Goal: Check status: Check status

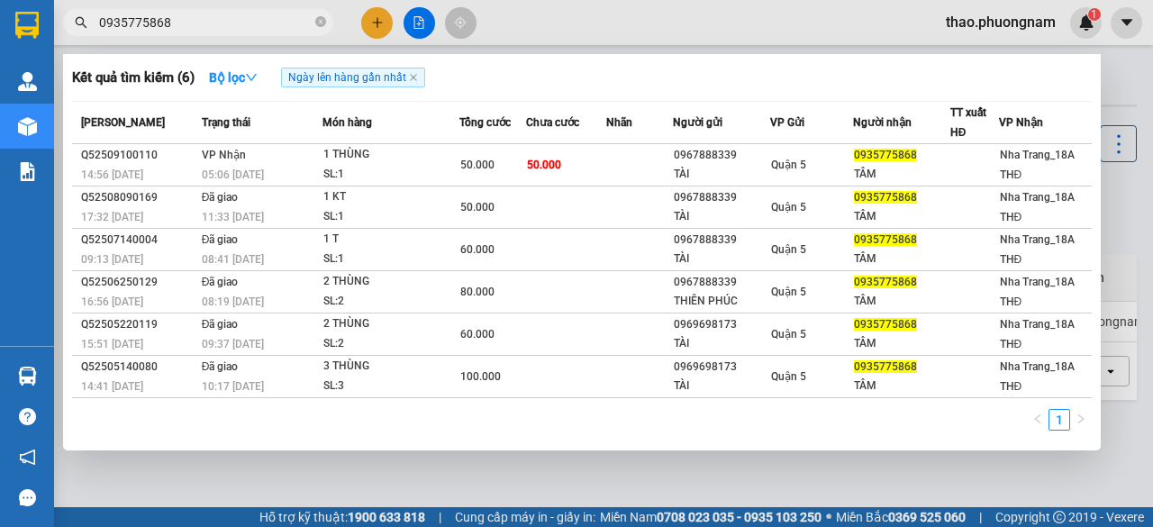
click at [322, 19] on icon "close-circle" at bounding box center [320, 21] width 11 height 11
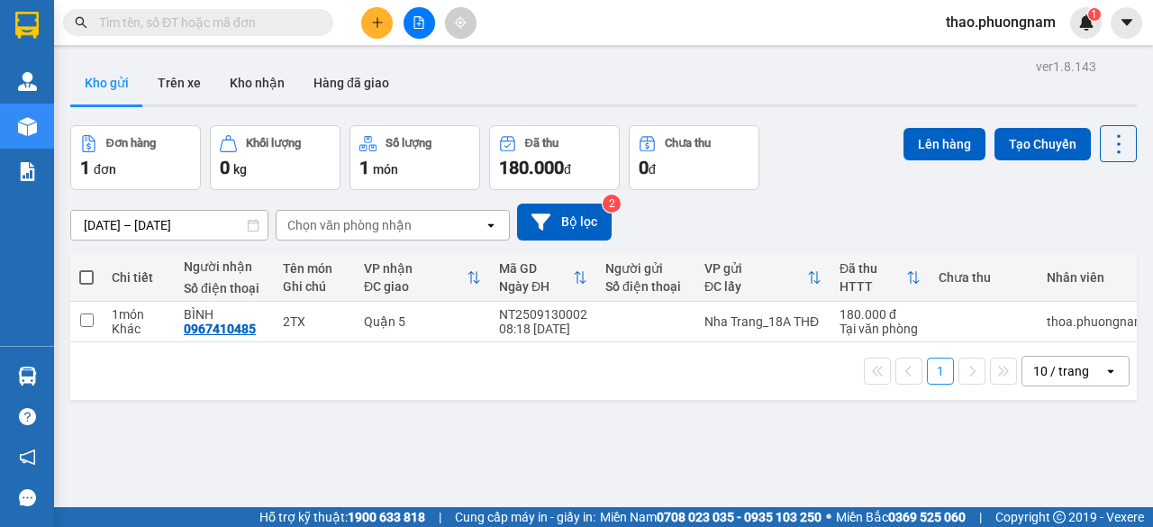
click at [304, 23] on input "text" at bounding box center [205, 23] width 213 height 20
type input "SG2509090063"
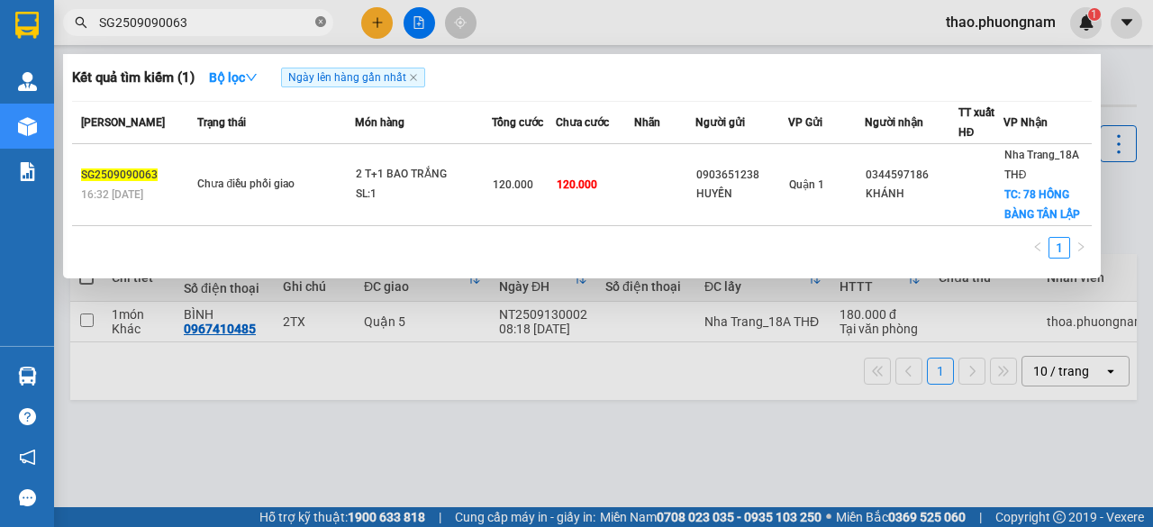
click at [320, 22] on icon "close-circle" at bounding box center [320, 21] width 11 height 11
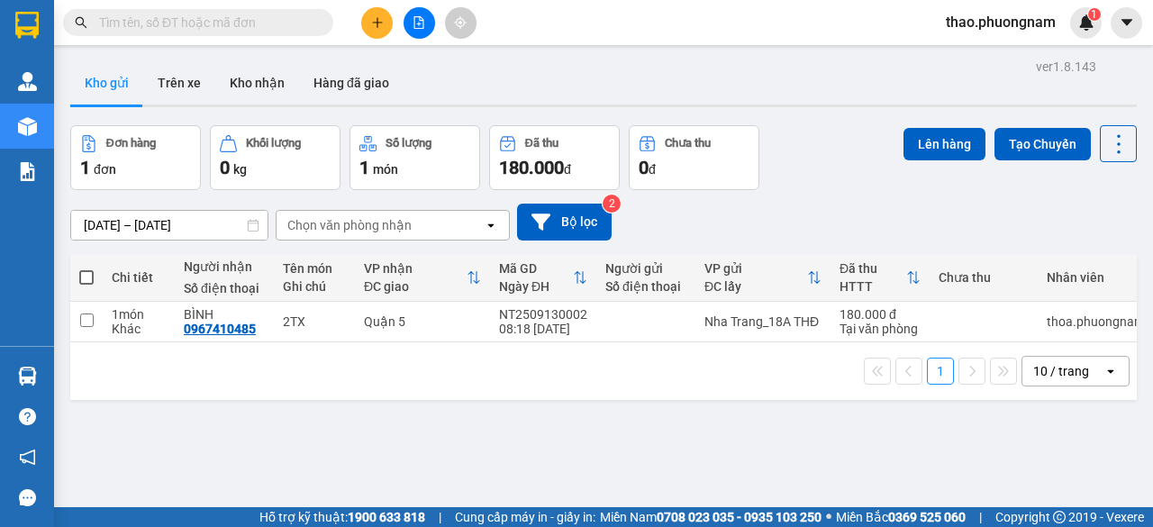
click at [221, 23] on input "text" at bounding box center [205, 23] width 213 height 20
paste input "Q52509090049"
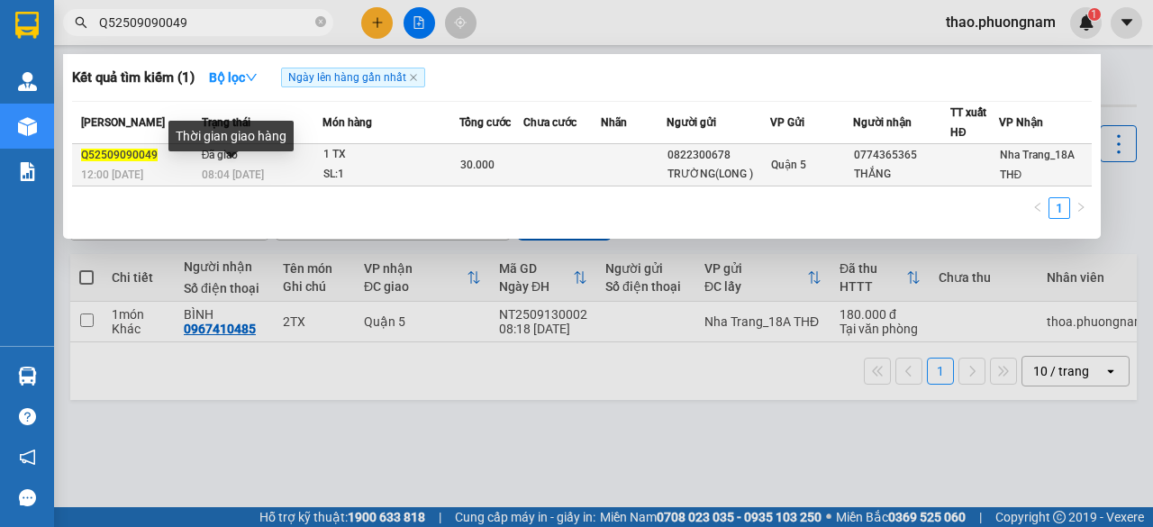
type input "Q52509090049"
click at [230, 172] on span "08:04 [DATE]" at bounding box center [233, 174] width 62 height 13
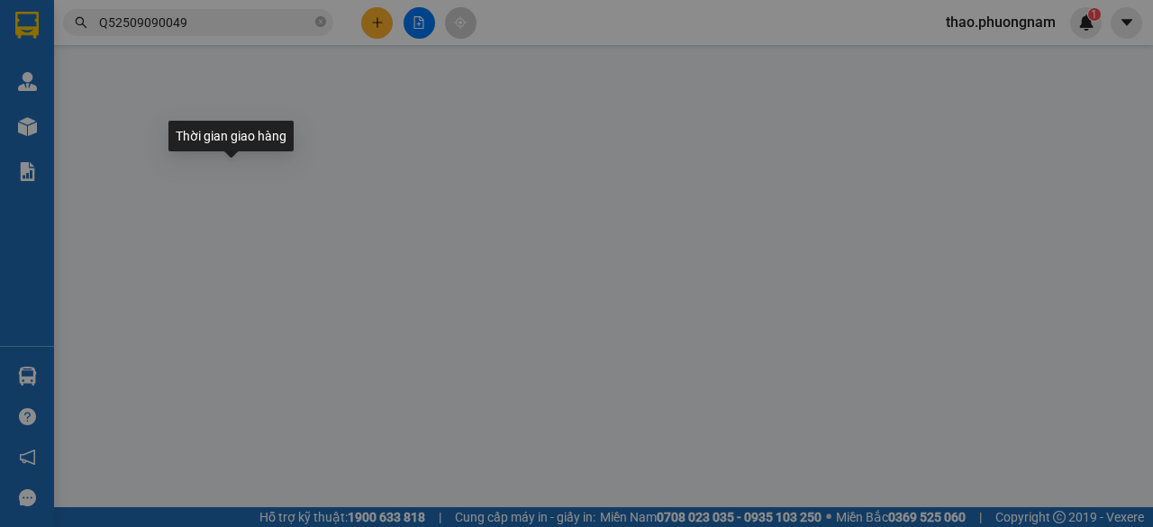
type input "0822300678"
type input "TRƯỜNG(LONG )"
type input "0774365365"
type input "THẮNG"
type input "30.000"
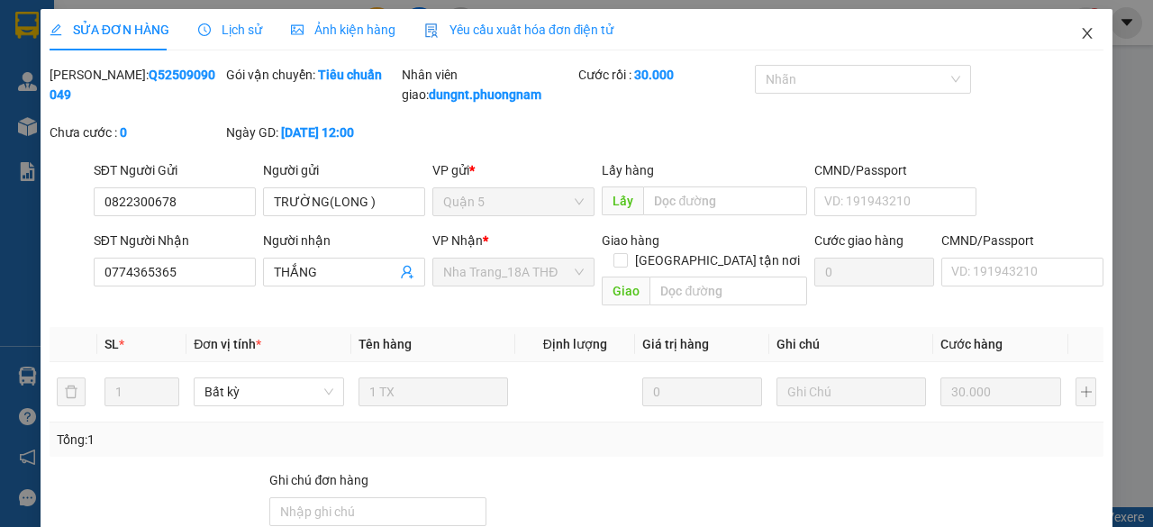
click at [1080, 33] on icon "close" at bounding box center [1087, 33] width 14 height 14
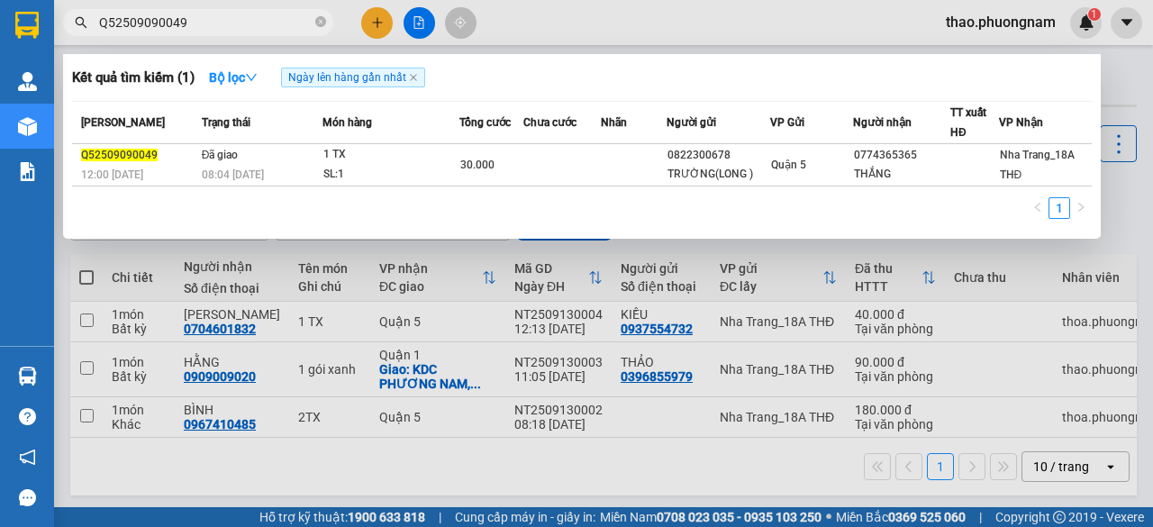
click at [240, 10] on span "Q52509090049" at bounding box center [198, 22] width 270 height 27
click at [319, 24] on icon "close-circle" at bounding box center [320, 21] width 11 height 11
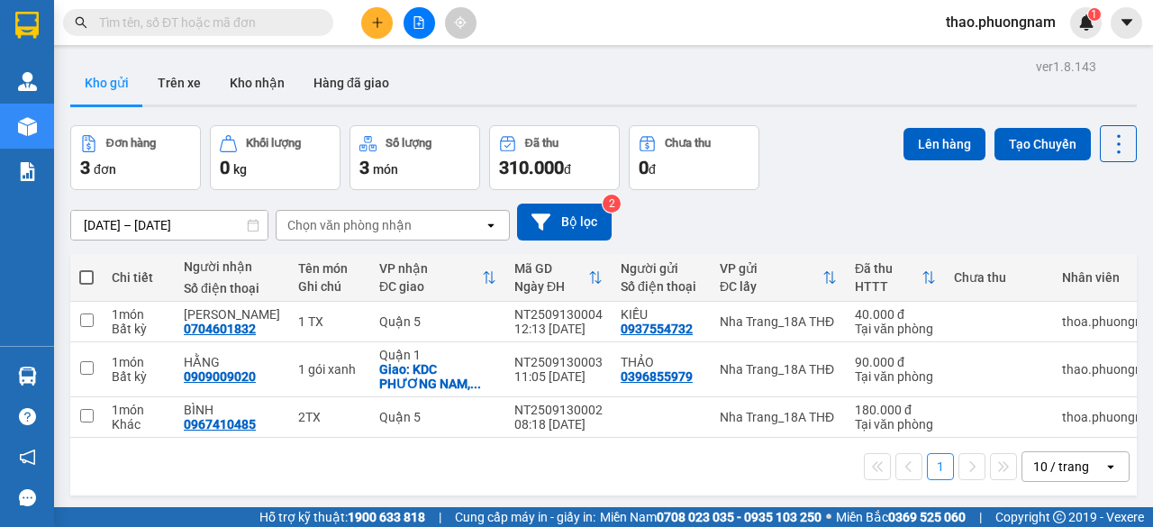
click at [279, 30] on input "text" at bounding box center [205, 23] width 213 height 20
click at [267, 24] on input "text" at bounding box center [205, 23] width 213 height 20
paste input "Q52509090234"
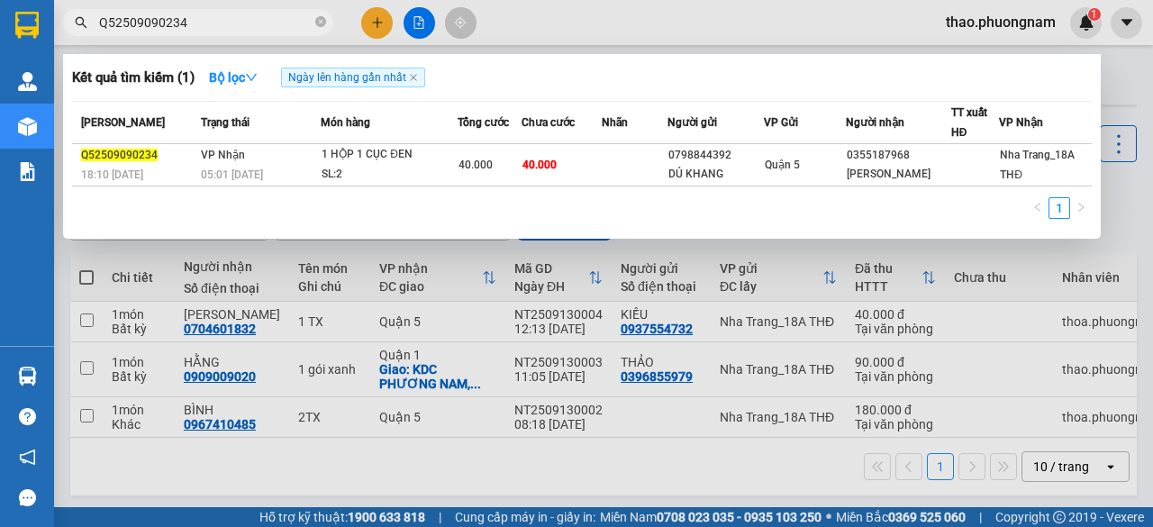
type input "Q52509090234"
click at [1066, 91] on div "Kết quả tìm kiếm ( 1 ) Bộ lọc Ngày lên hàng gần nhất" at bounding box center [582, 77] width 1020 height 29
click at [320, 14] on span at bounding box center [320, 22] width 11 height 17
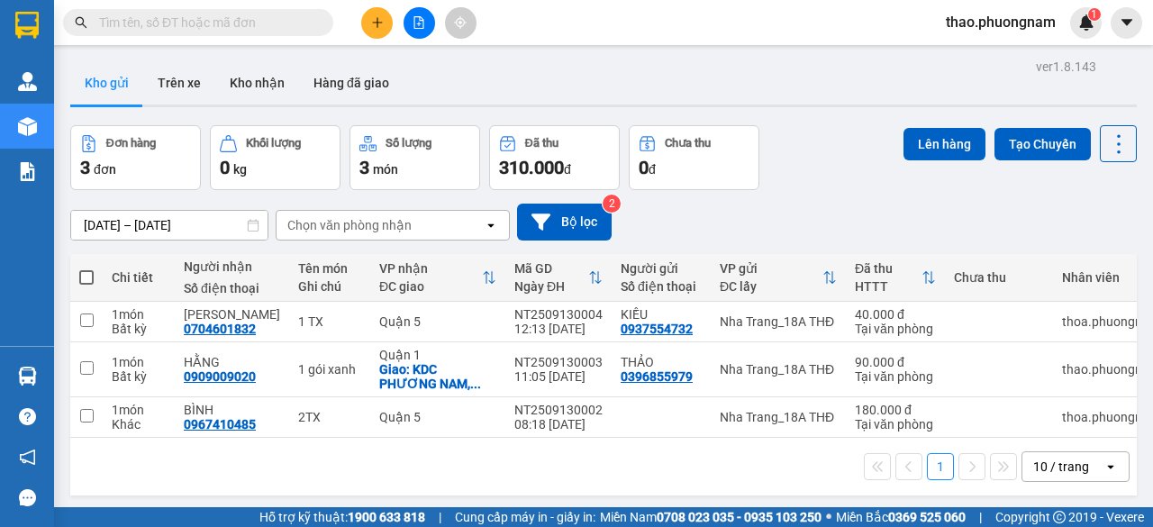
click at [294, 22] on input "text" at bounding box center [205, 23] width 213 height 20
paste input "SG2509090084"
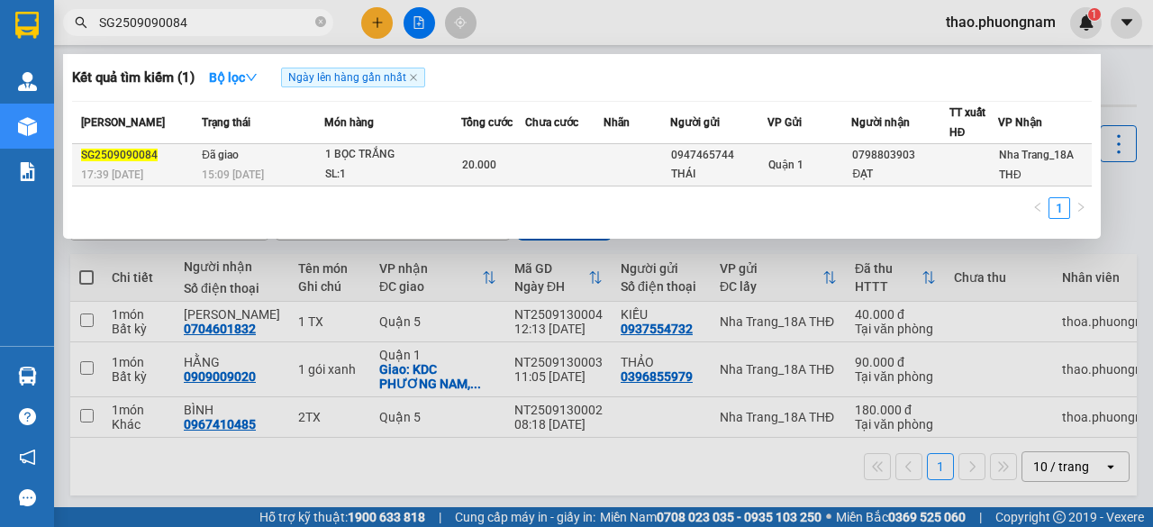
type input "SG2509090084"
click at [355, 179] on div "SL: 1" at bounding box center [392, 175] width 135 height 20
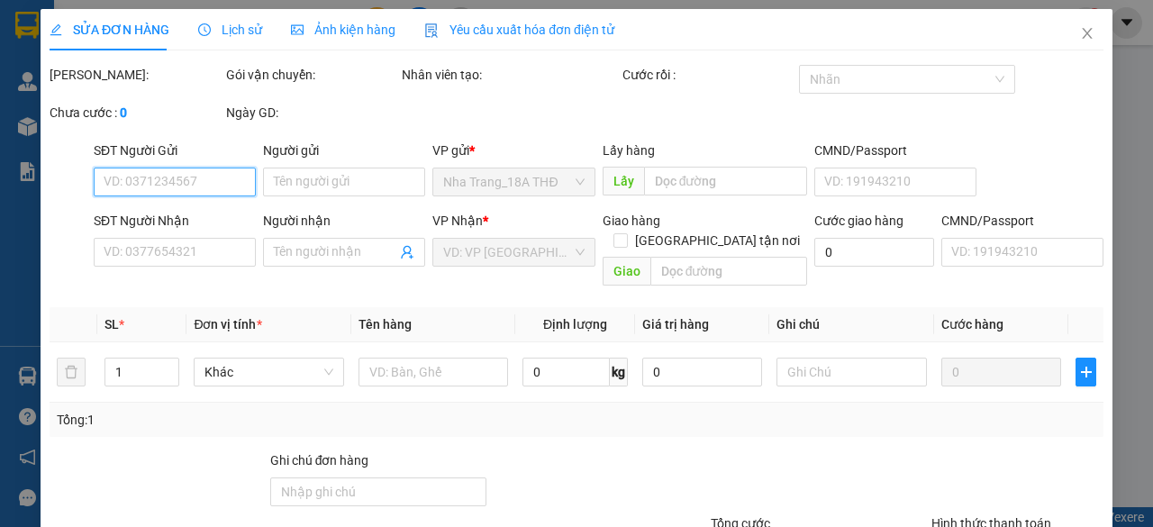
type input "0947465744"
type input "THÁI"
type input "0798803903"
type input "ĐẠT"
type input "20.000"
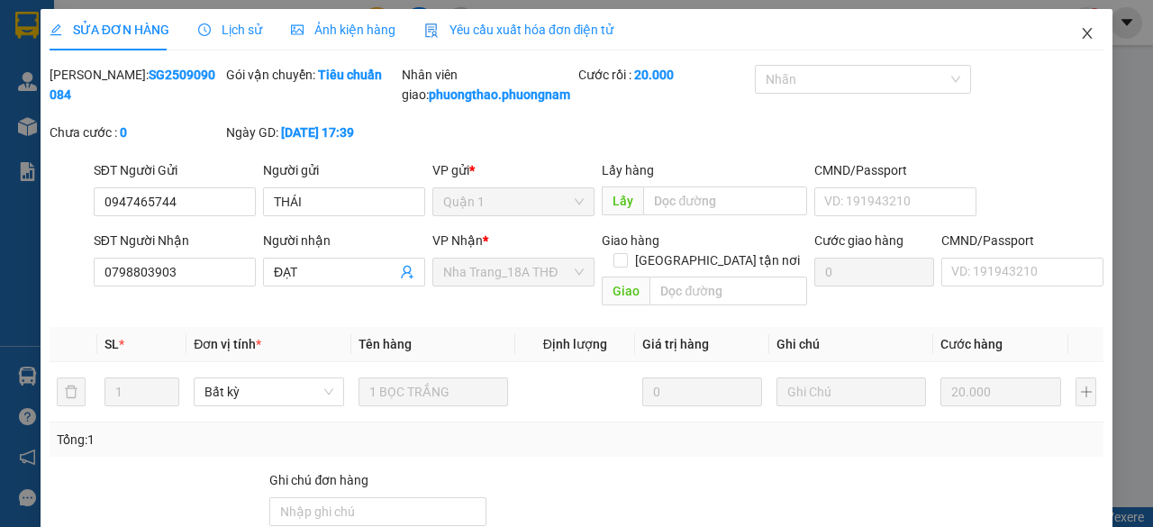
click at [1080, 37] on icon "close" at bounding box center [1087, 33] width 14 height 14
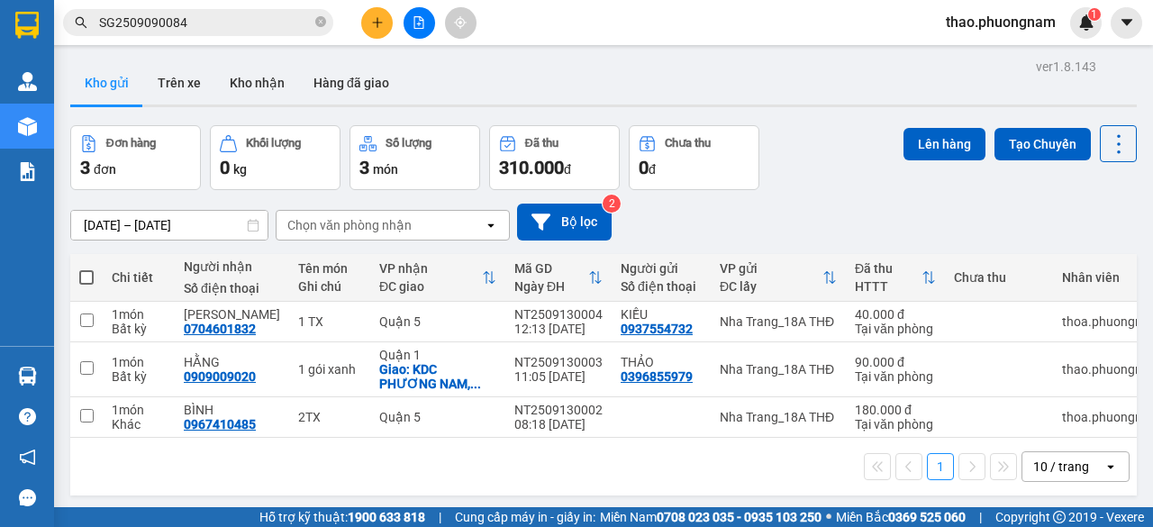
click at [250, 18] on input "SG2509090084" at bounding box center [205, 23] width 213 height 20
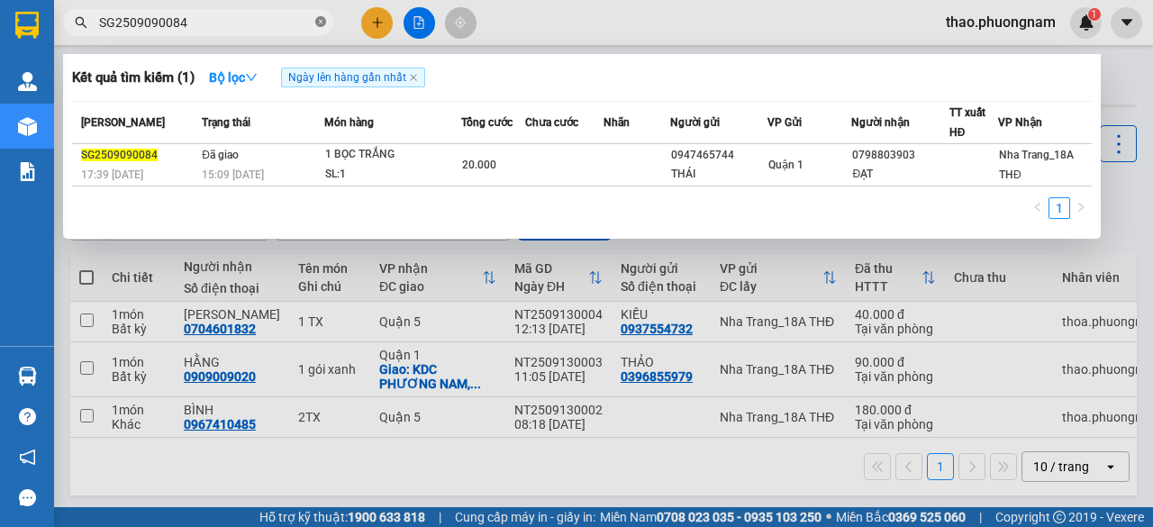
click at [321, 24] on icon "close-circle" at bounding box center [320, 21] width 11 height 11
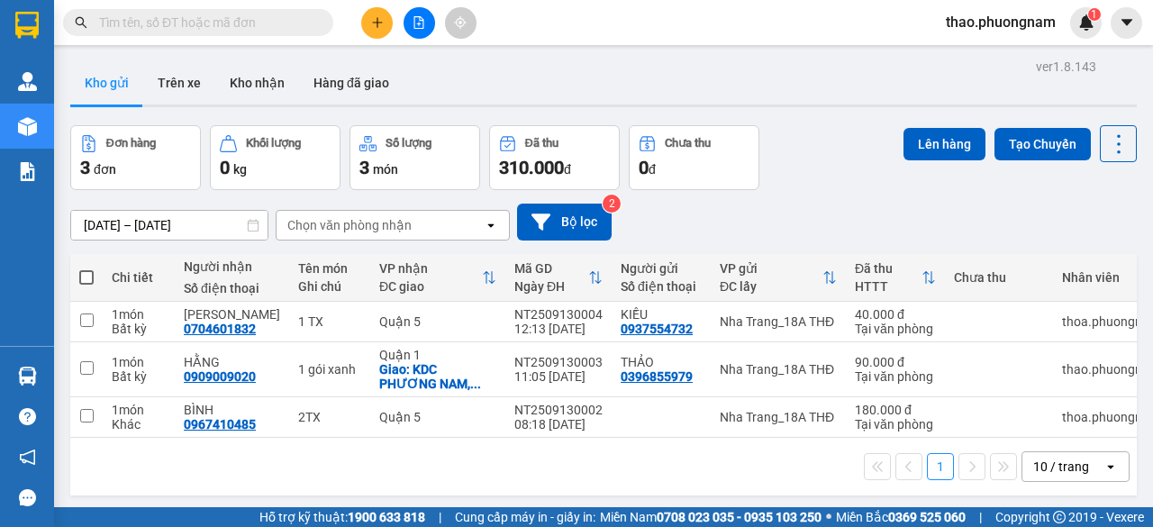
click at [304, 24] on input "text" at bounding box center [205, 23] width 213 height 20
paste input "SG2509090096"
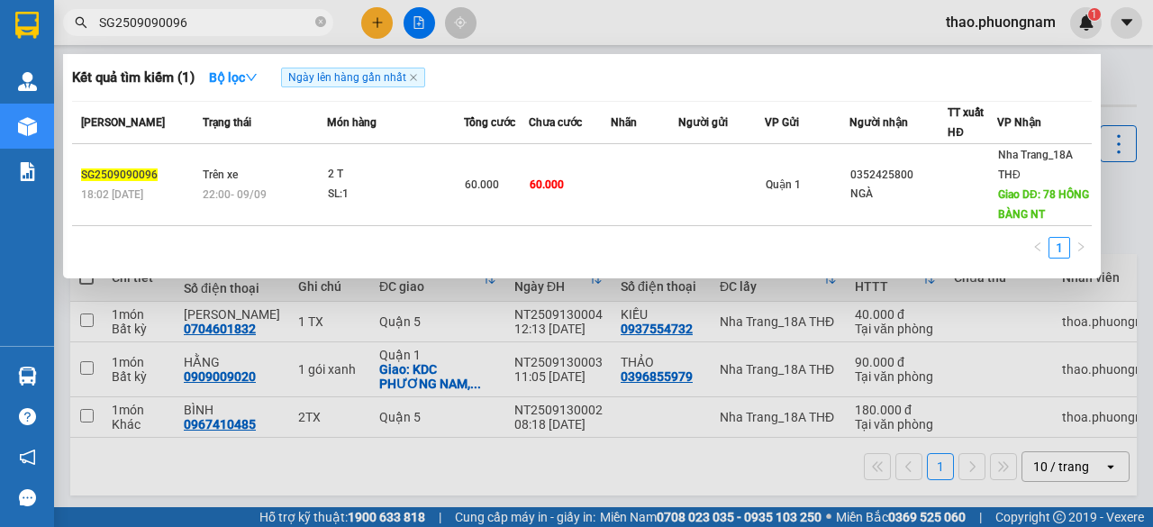
type input "SG2509090096"
click at [316, 16] on span at bounding box center [320, 22] width 11 height 17
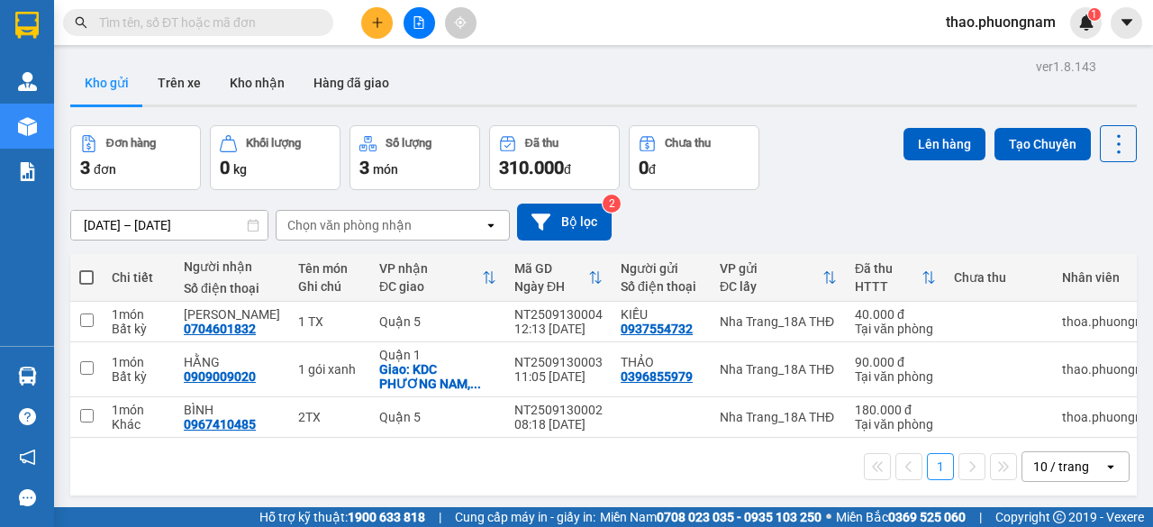
click at [304, 21] on input "text" at bounding box center [205, 23] width 213 height 20
paste input "Q52509100014"
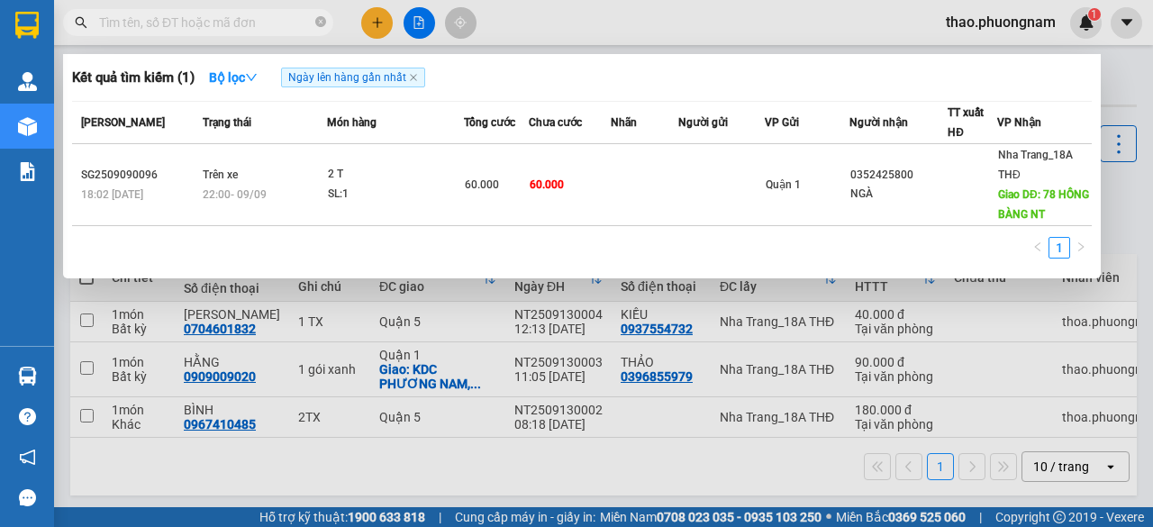
type input "Q52509100014"
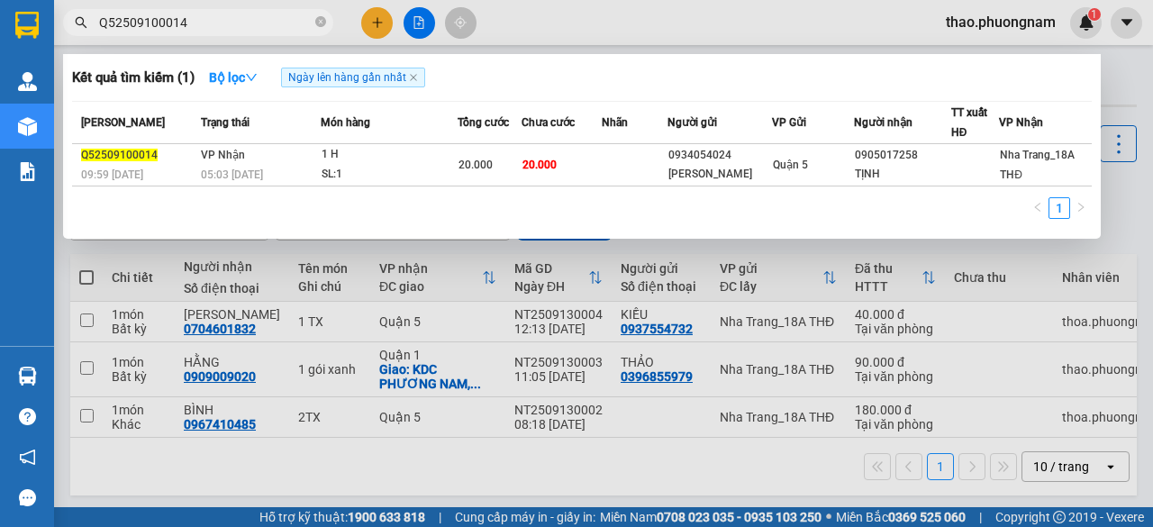
drag, startPoint x: 321, startPoint y: 28, endPoint x: 323, endPoint y: 55, distance: 27.2
click at [321, 27] on span at bounding box center [320, 22] width 11 height 17
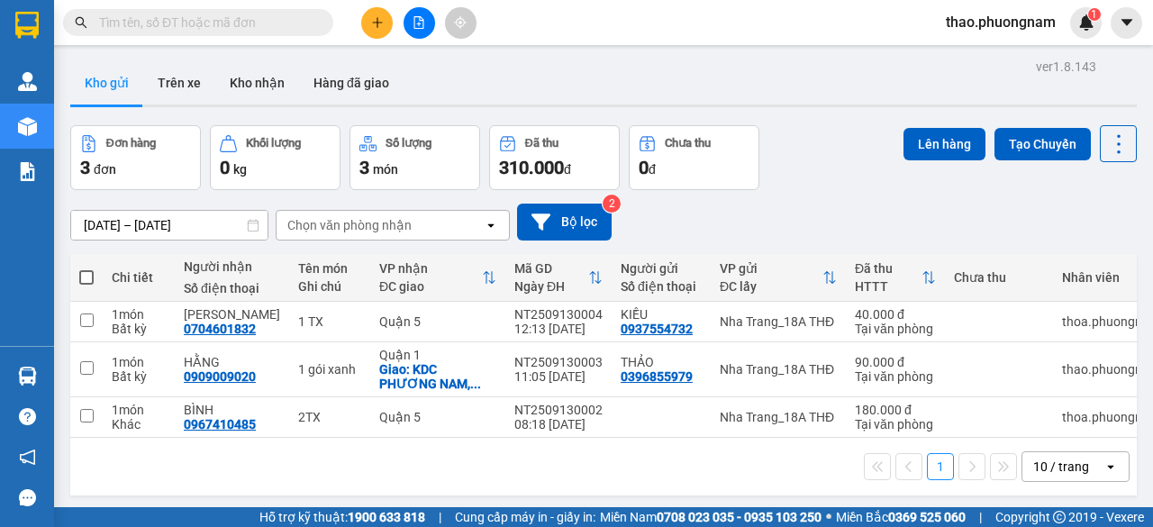
click at [277, 21] on input "text" at bounding box center [205, 23] width 213 height 20
paste input "Q52508300100"
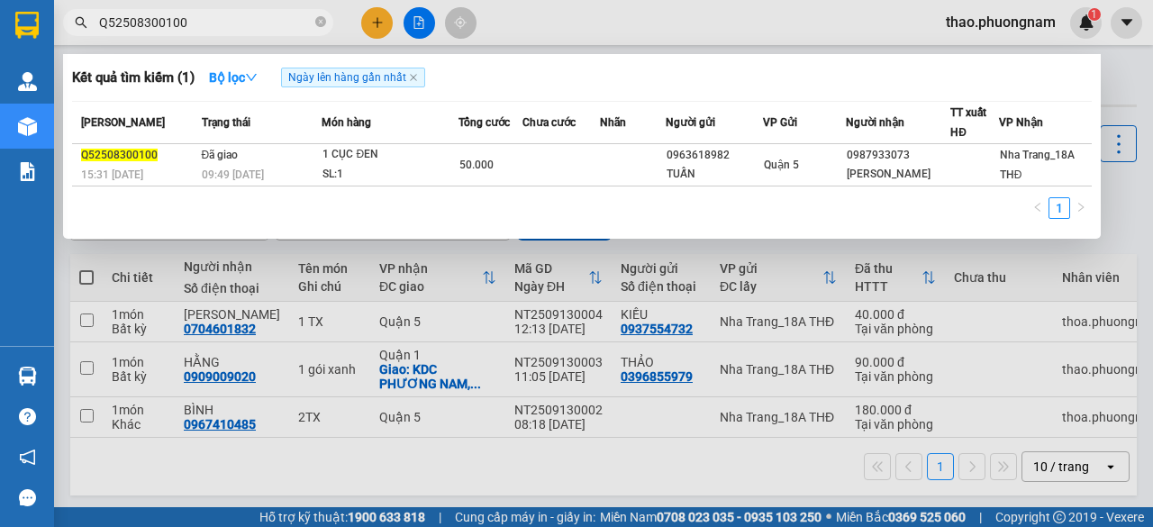
type input "Q52508300100"
click at [320, 22] on icon "close-circle" at bounding box center [320, 21] width 11 height 11
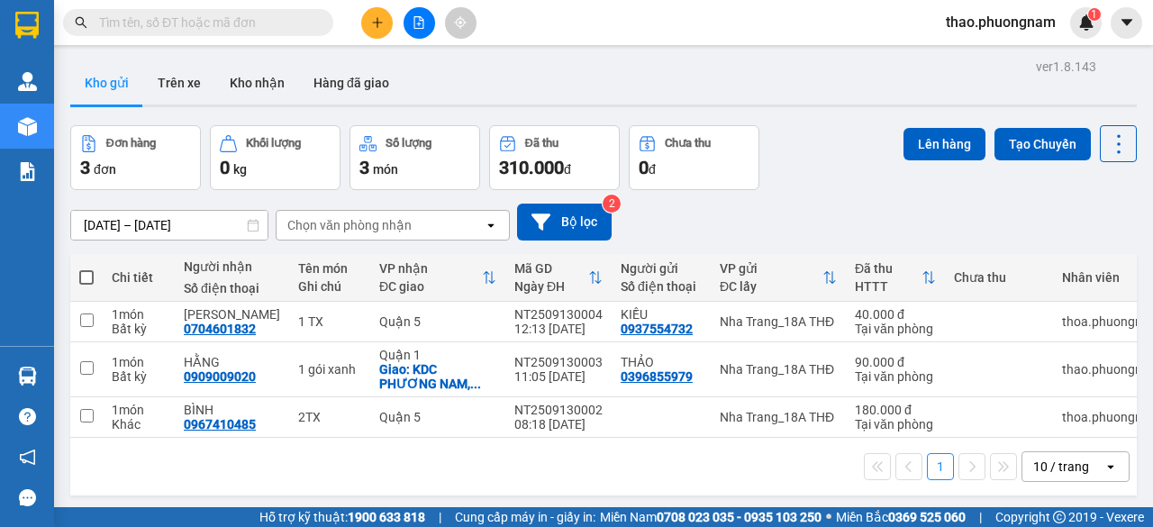
click at [293, 27] on input "text" at bounding box center [205, 23] width 213 height 20
paste input "0905051817"
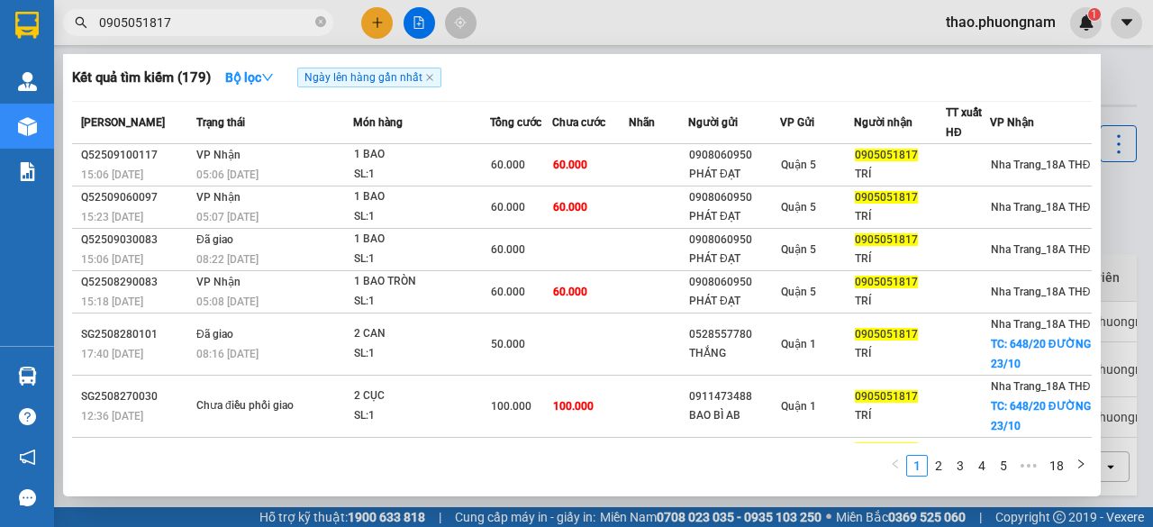
type input "0905051817"
click at [315, 20] on icon "close-circle" at bounding box center [320, 21] width 11 height 11
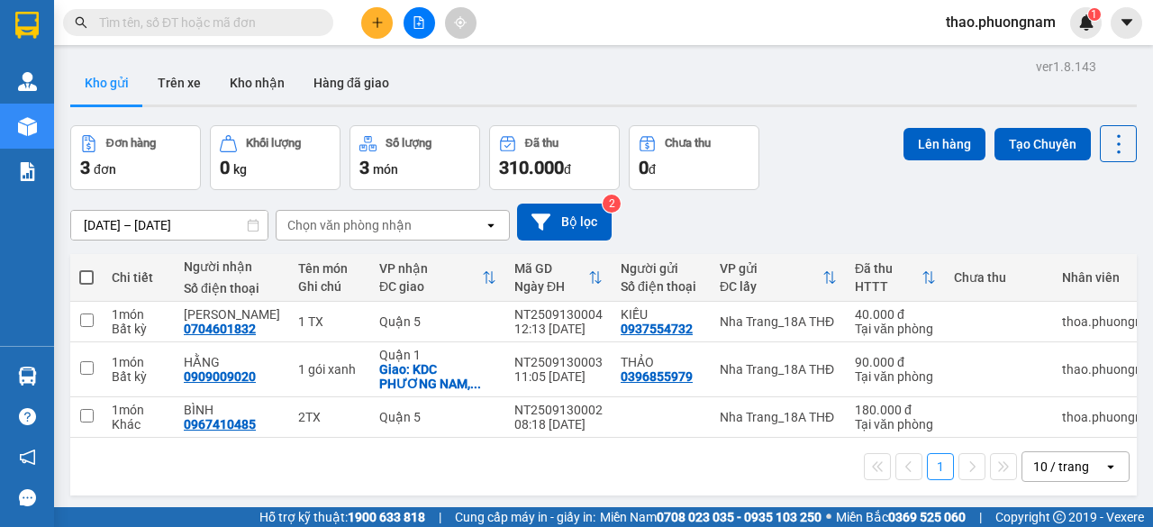
click at [294, 20] on input "text" at bounding box center [205, 23] width 213 height 20
paste input "SG2509100005"
type input "SG2509100005"
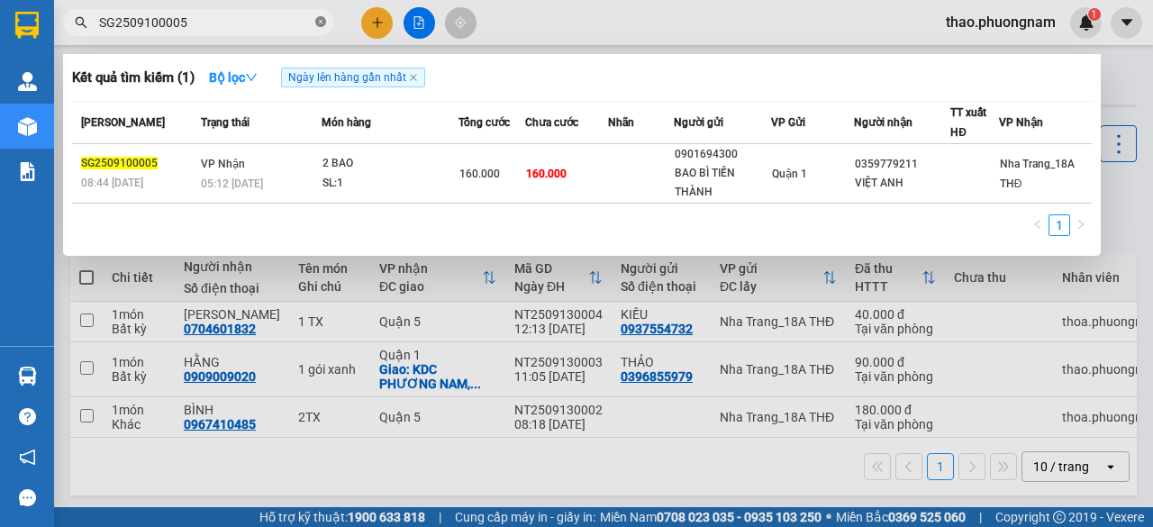
click at [322, 19] on icon "close-circle" at bounding box center [320, 21] width 11 height 11
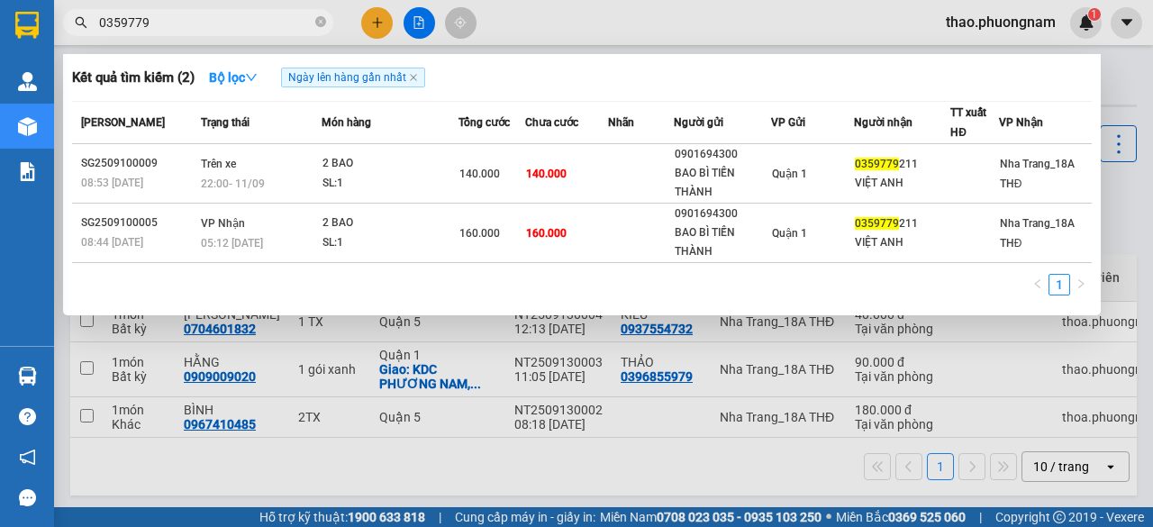
type input "0359779"
click at [319, 23] on icon "close-circle" at bounding box center [320, 21] width 11 height 11
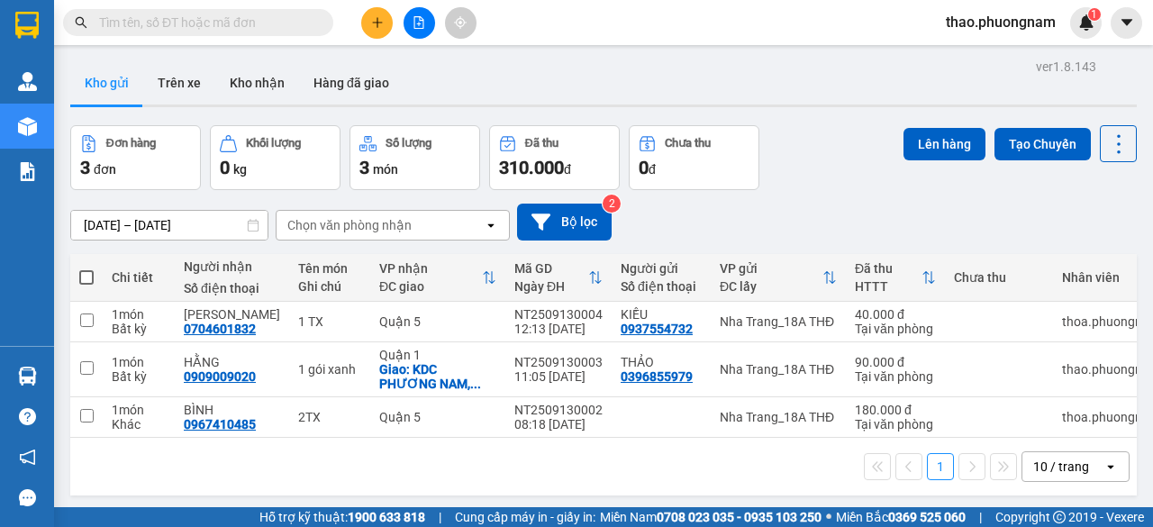
click at [209, 17] on input "text" at bounding box center [205, 23] width 213 height 20
paste input "SG2509100107"
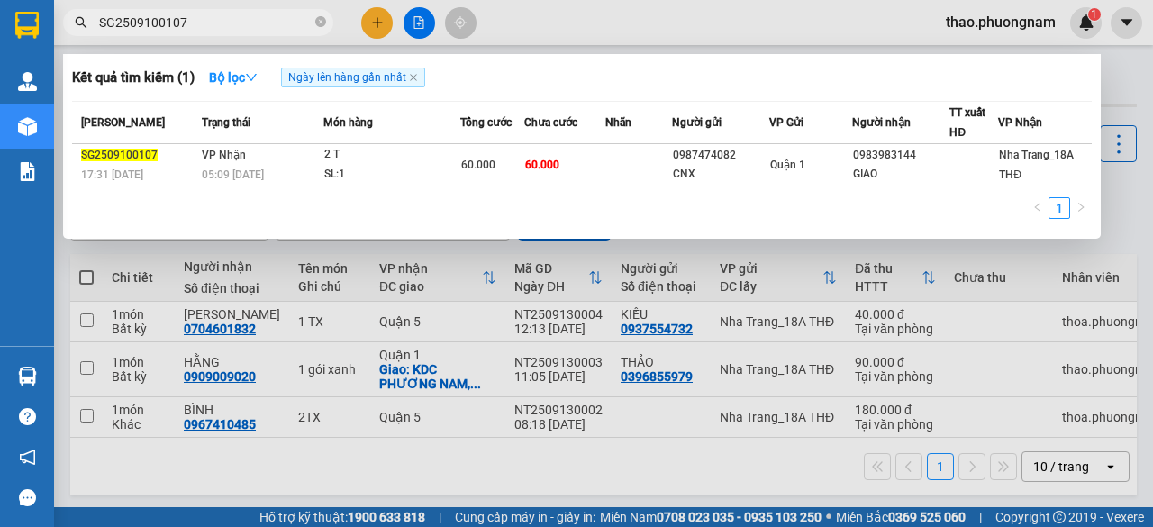
type input "SG2509100107"
drag, startPoint x: 321, startPoint y: 17, endPoint x: 301, endPoint y: 20, distance: 20.0
click at [321, 18] on icon "close-circle" at bounding box center [320, 21] width 11 height 11
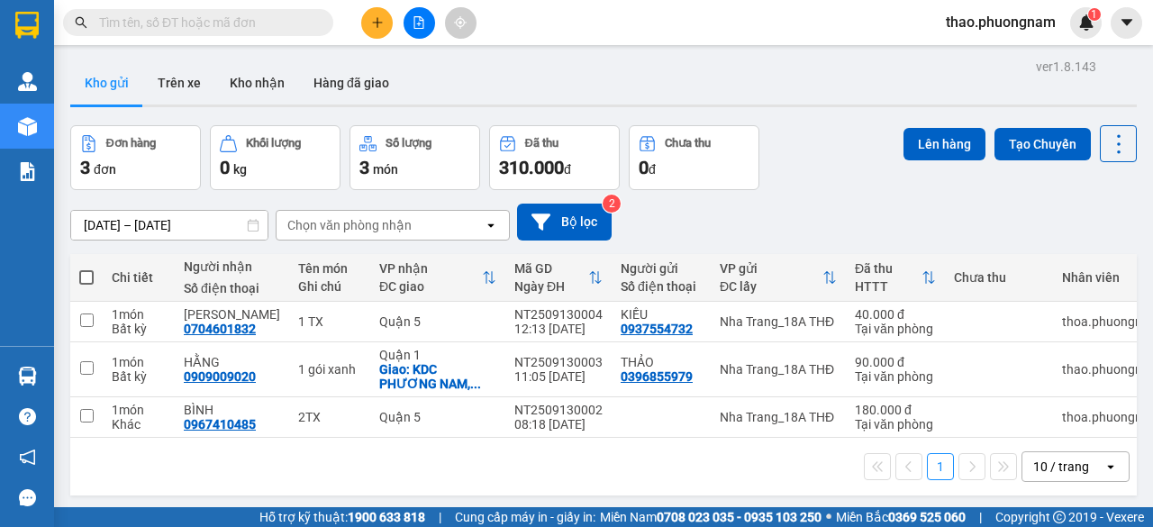
click at [285, 21] on input "text" at bounding box center [205, 23] width 213 height 20
paste input "0983983144"
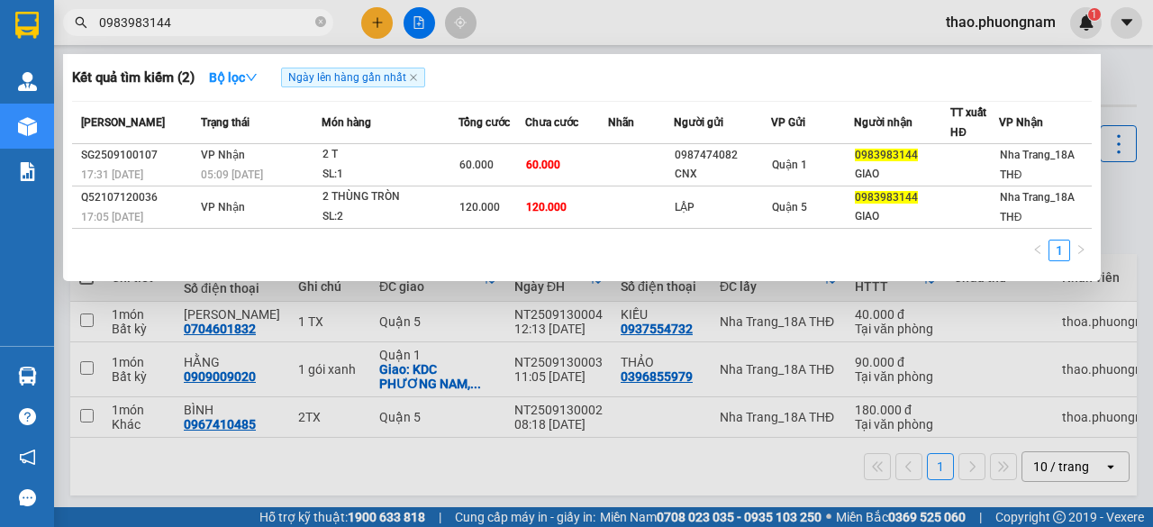
type input "0983983144"
click at [321, 19] on icon "close-circle" at bounding box center [320, 21] width 11 height 11
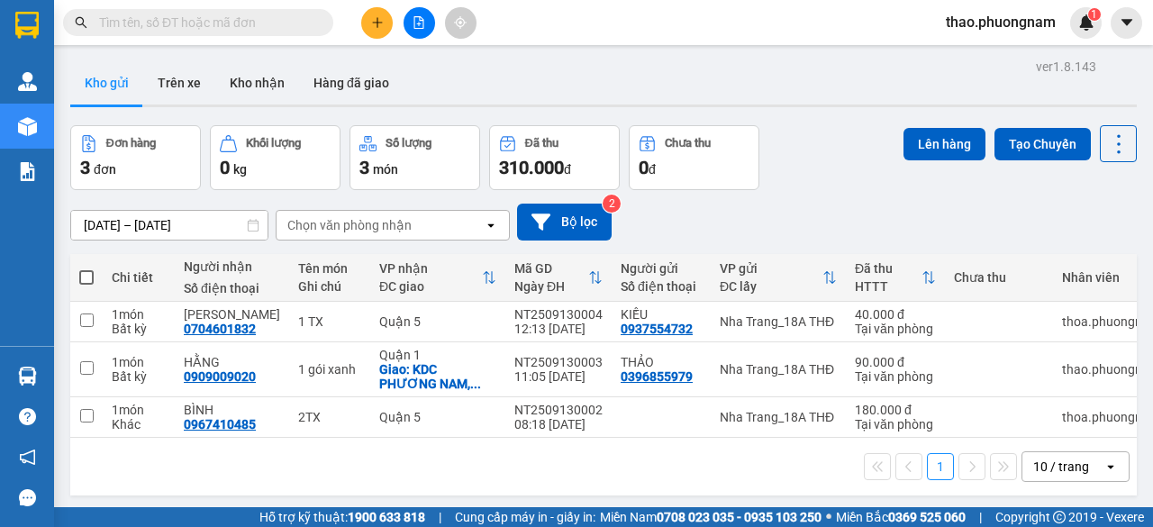
click at [303, 24] on input "text" at bounding box center [205, 23] width 213 height 20
paste input "SG2509100133"
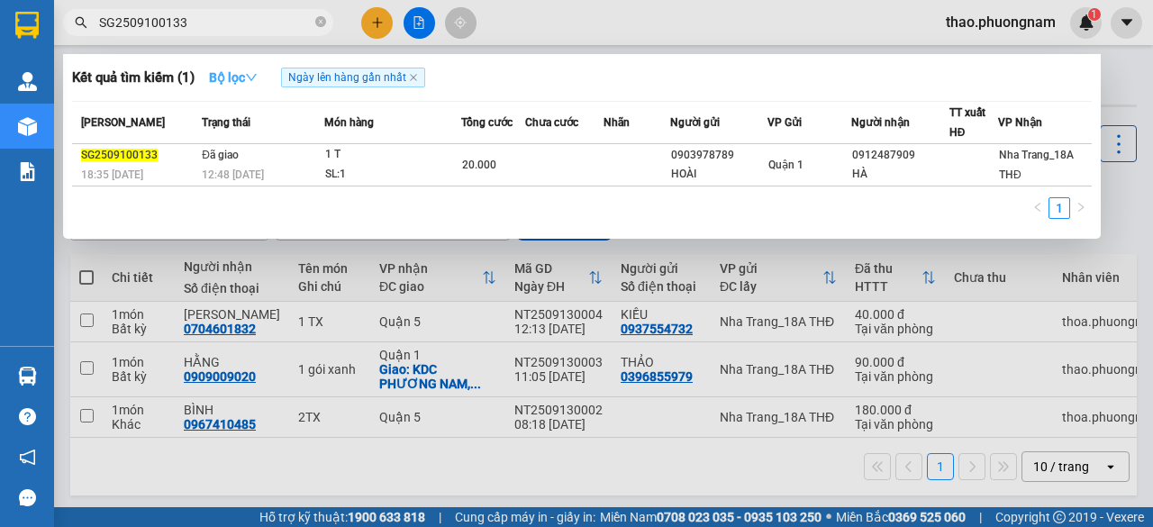
type input "SG2509100133"
click at [257, 77] on icon "down" at bounding box center [251, 77] width 11 height 7
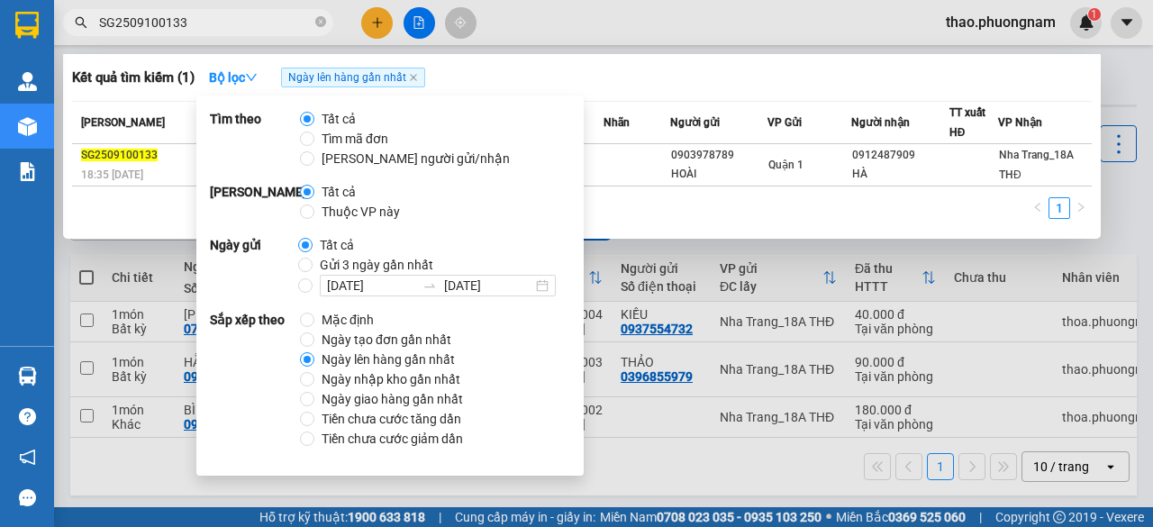
click at [856, 83] on div "Kết quả tìm kiếm ( 1 ) Bộ lọc Ngày lên hàng gần nhất" at bounding box center [582, 77] width 1020 height 29
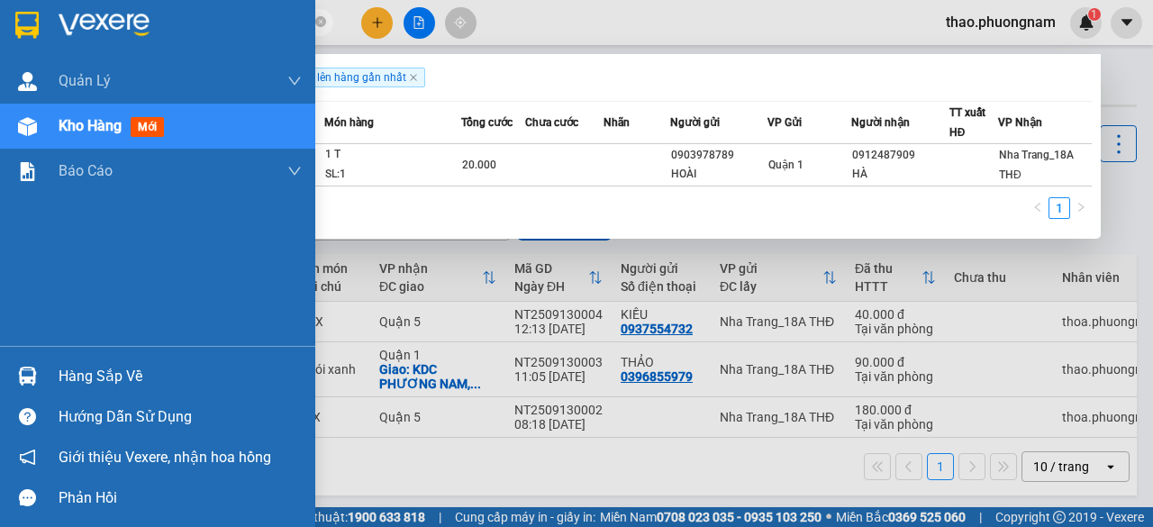
click at [99, 128] on span "Kho hàng" at bounding box center [90, 125] width 63 height 17
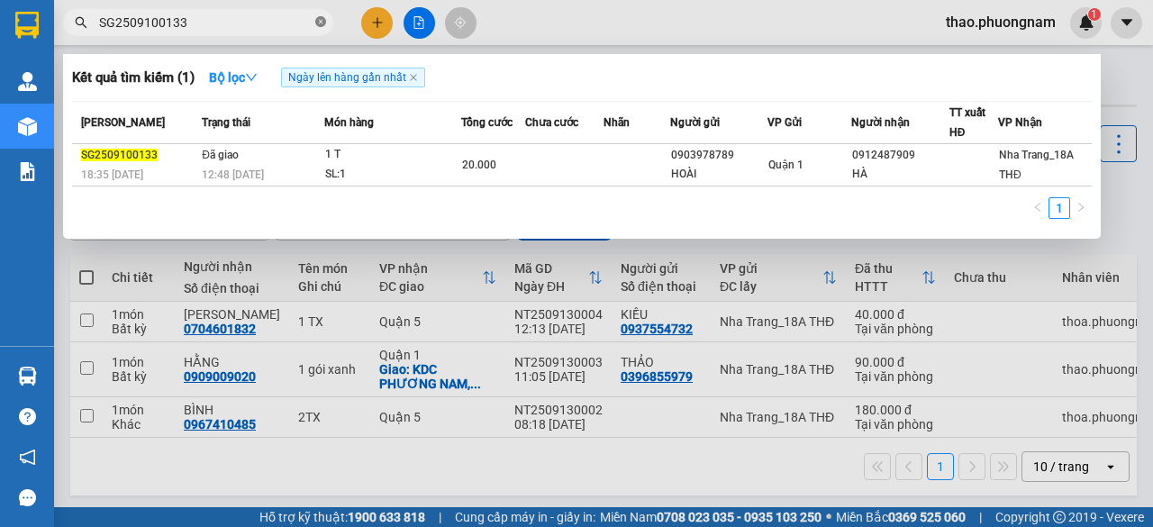
click at [319, 23] on icon "close-circle" at bounding box center [320, 21] width 11 height 11
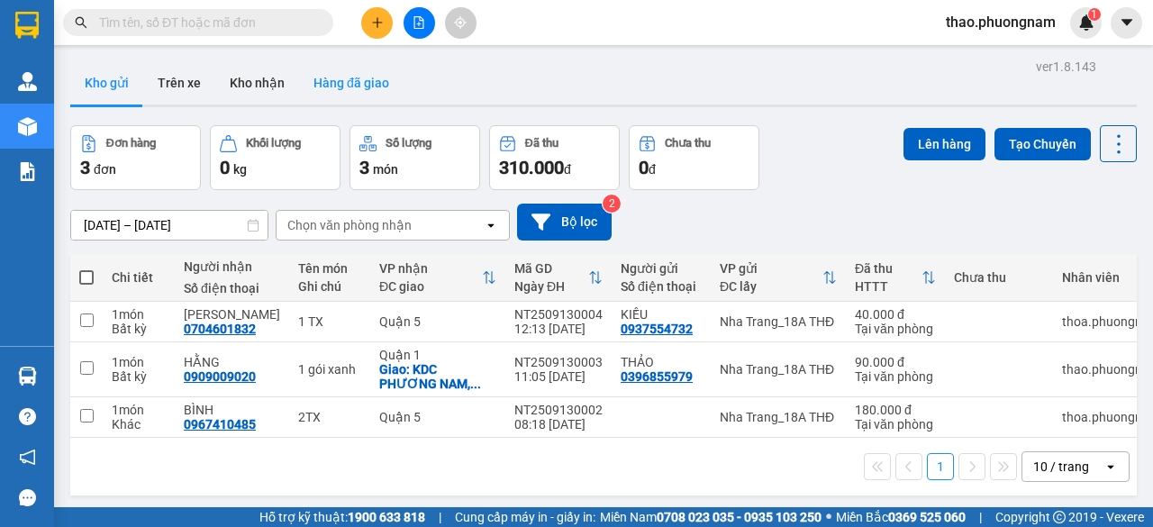
click at [322, 83] on button "Hàng đã giao" at bounding box center [351, 82] width 104 height 43
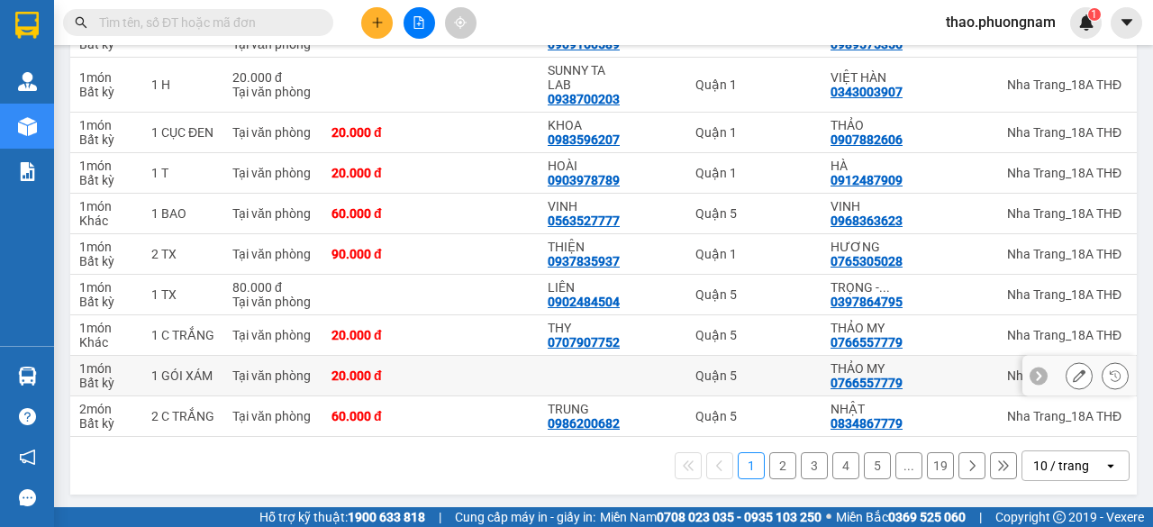
scroll to position [297, 0]
